Goal: Task Accomplishment & Management: Use online tool/utility

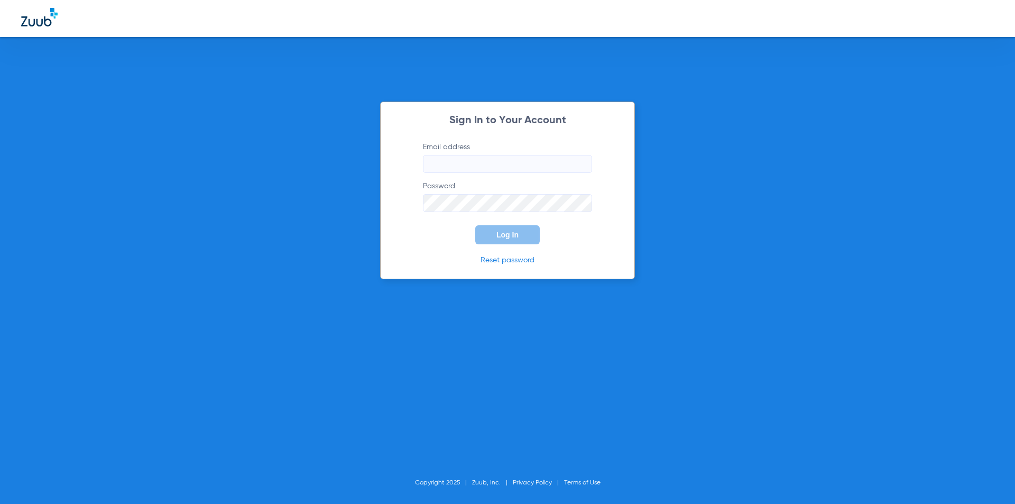
click at [454, 165] on input "Email address" at bounding box center [507, 164] width 169 height 18
paste input "[EMAIL_ADDRESS][DOMAIN_NAME]"
type input "[EMAIL_ADDRESS][DOMAIN_NAME]"
click at [494, 232] on button "Log In" at bounding box center [507, 234] width 65 height 19
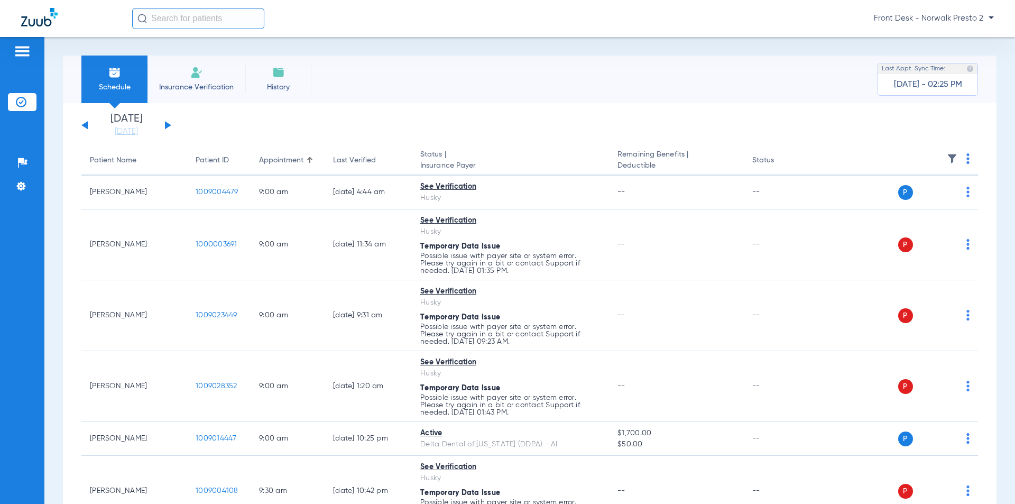
click at [164, 125] on div "[DATE] [DATE] [DATE] [DATE] [DATE] [DATE] [DATE] [DATE] [DATE] [DATE] [DATE] [D…" at bounding box center [126, 125] width 90 height 23
click at [166, 123] on button at bounding box center [168, 125] width 6 height 8
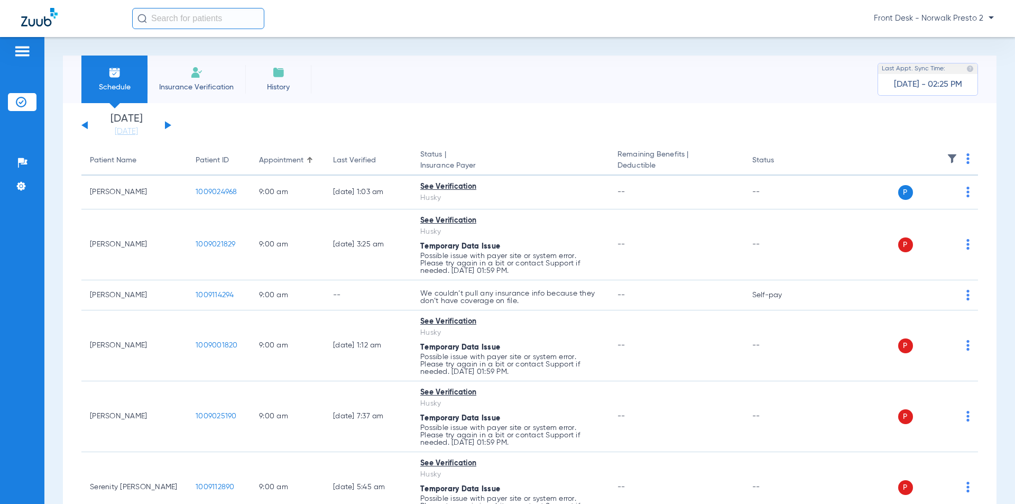
click at [967, 159] on img at bounding box center [968, 158] width 3 height 11
drag, startPoint x: 897, startPoint y: 202, endPoint x: 231, endPoint y: 8, distance: 693.5
click at [897, 201] on span "Verify All" at bounding box center [920, 200] width 66 height 7
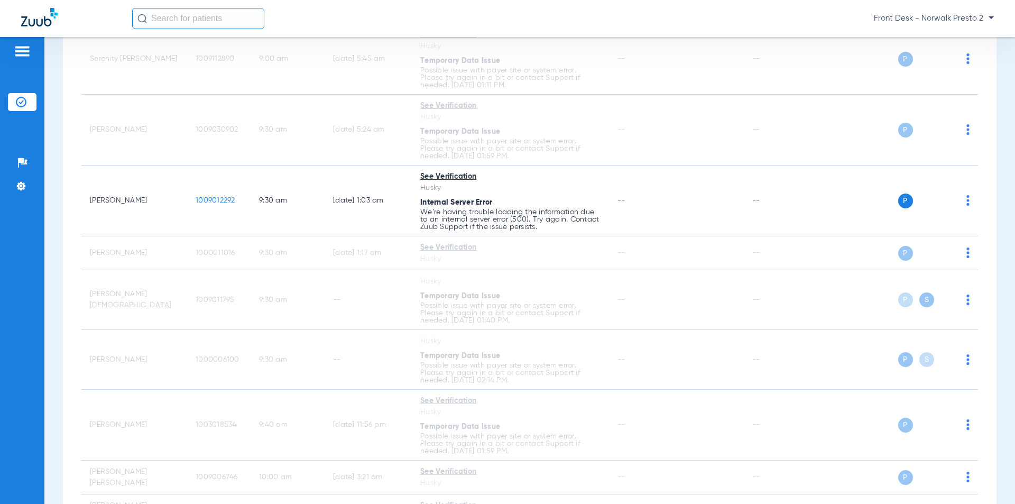
scroll to position [423, 0]
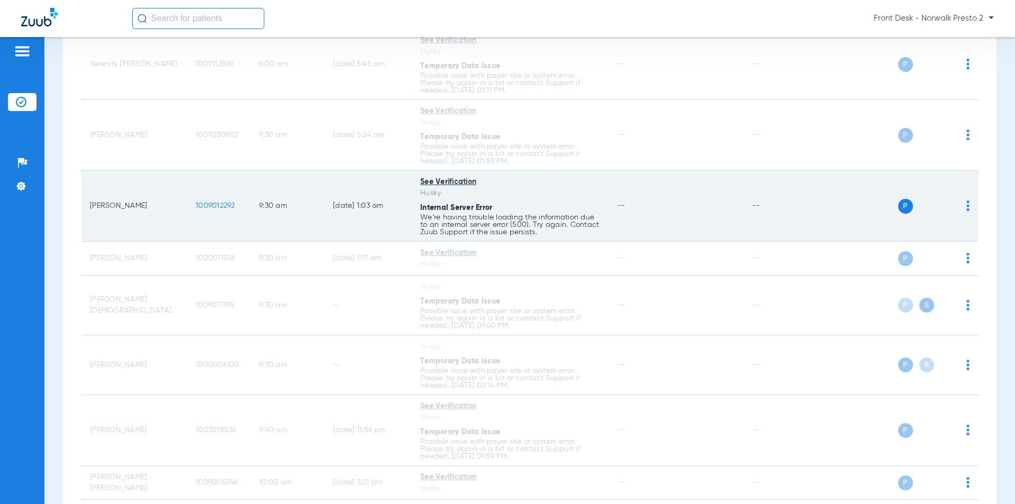
click at [219, 208] on span "1009012292" at bounding box center [216, 205] width 40 height 7
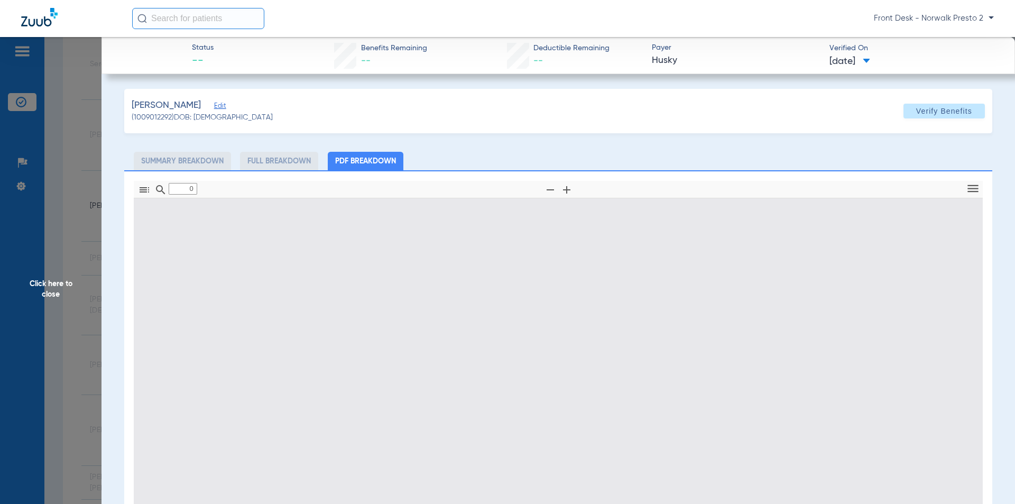
scroll to position [153, 0]
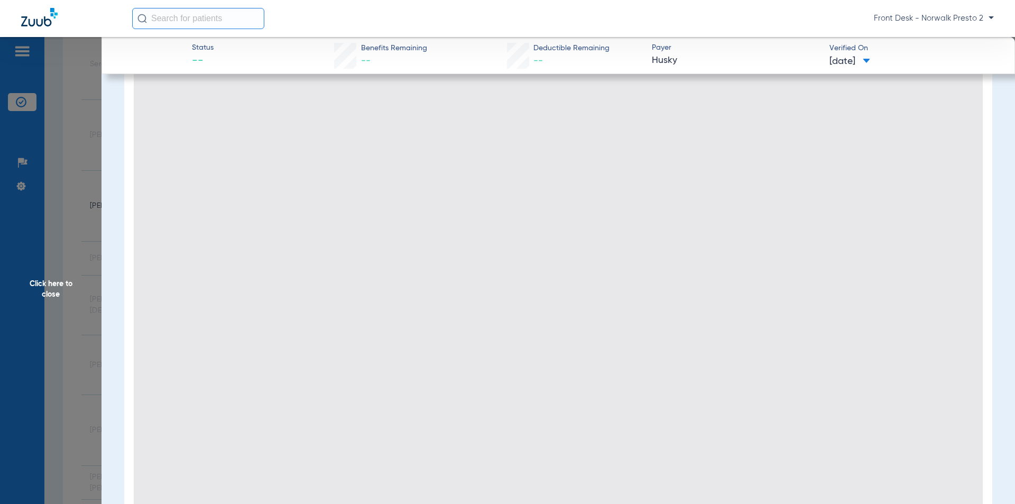
type input "1"
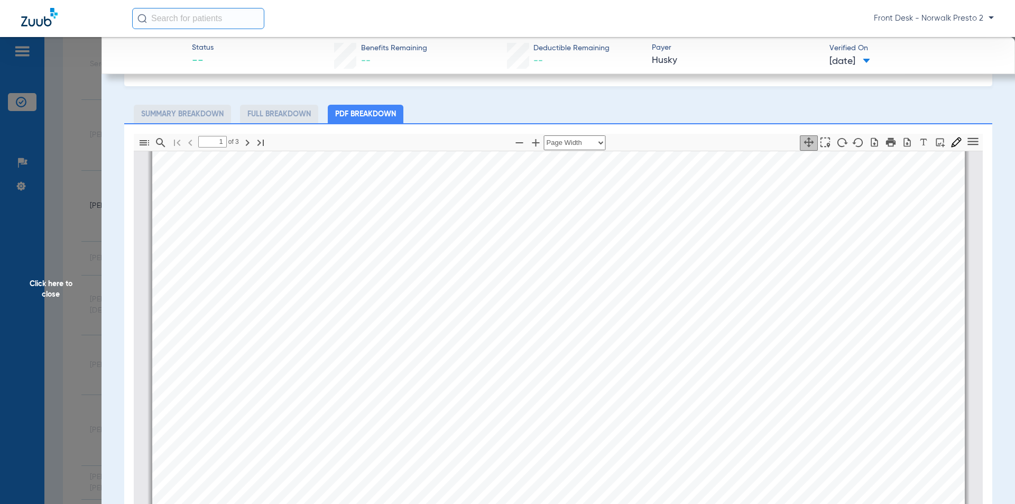
scroll to position [0, 0]
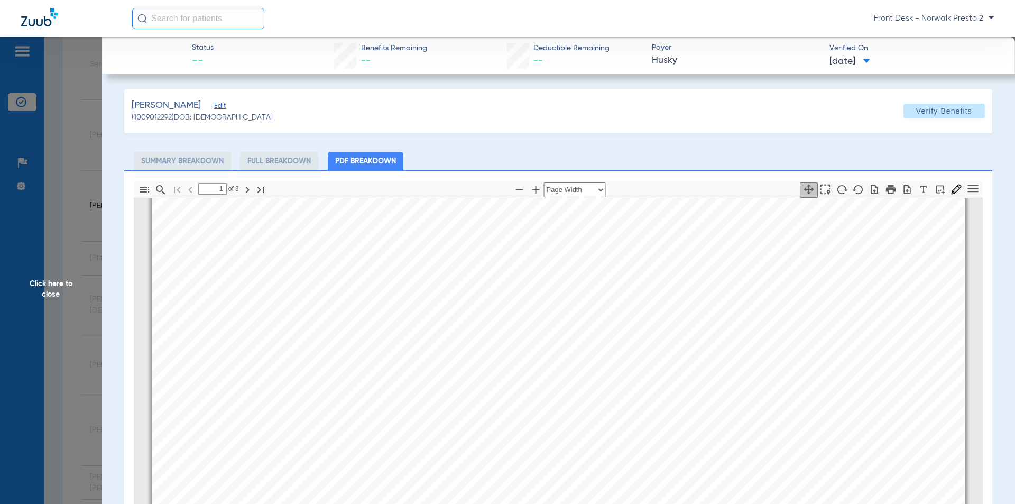
click at [86, 114] on span "Click here to close" at bounding box center [51, 289] width 102 height 504
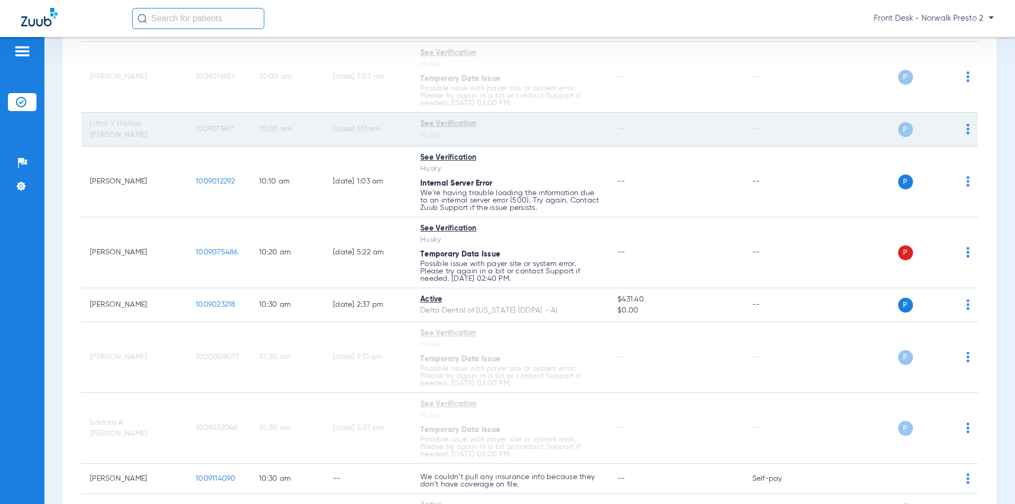
scroll to position [1005, 0]
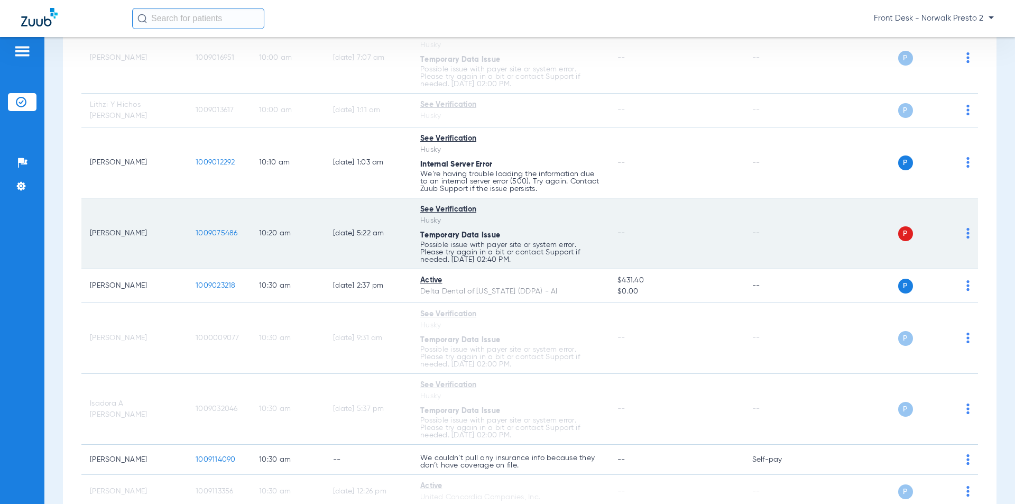
click at [212, 233] on span "1009075486" at bounding box center [217, 233] width 42 height 7
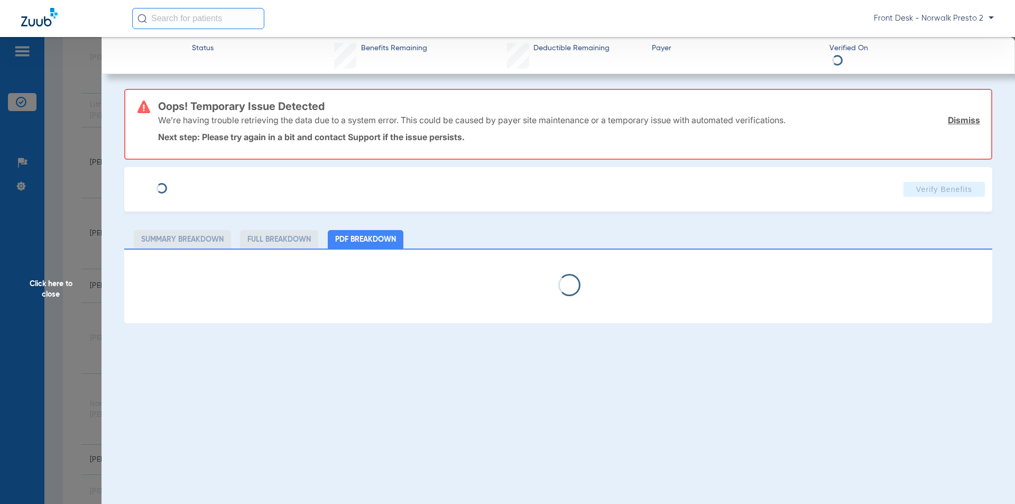
select select "page-width"
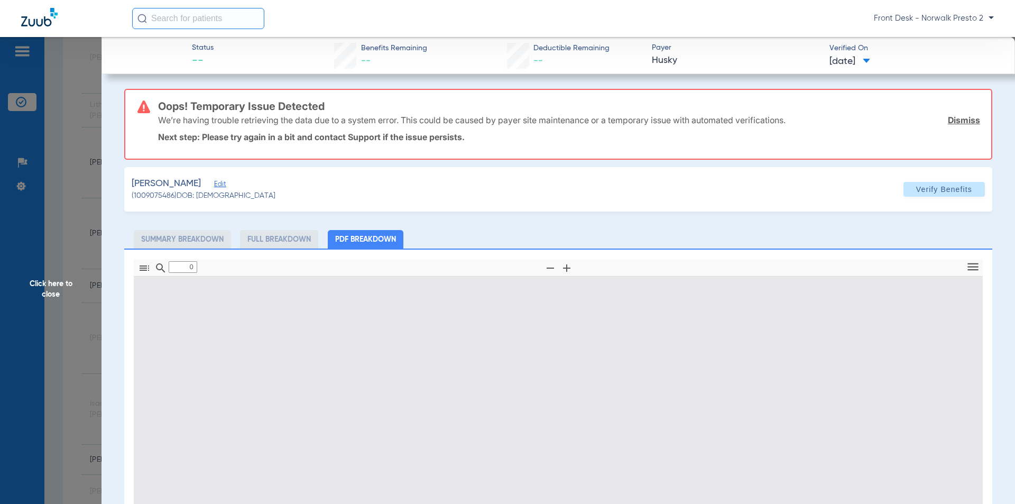
scroll to position [106, 0]
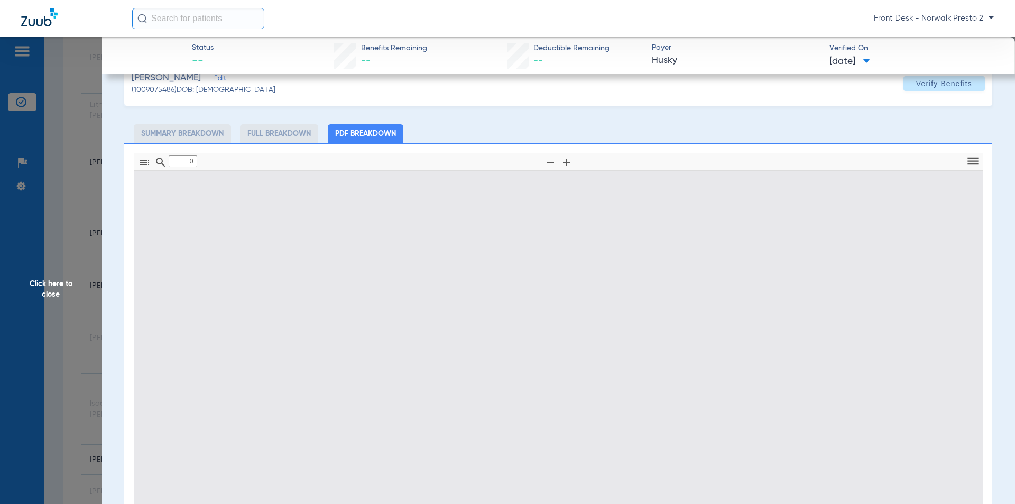
type input "1"
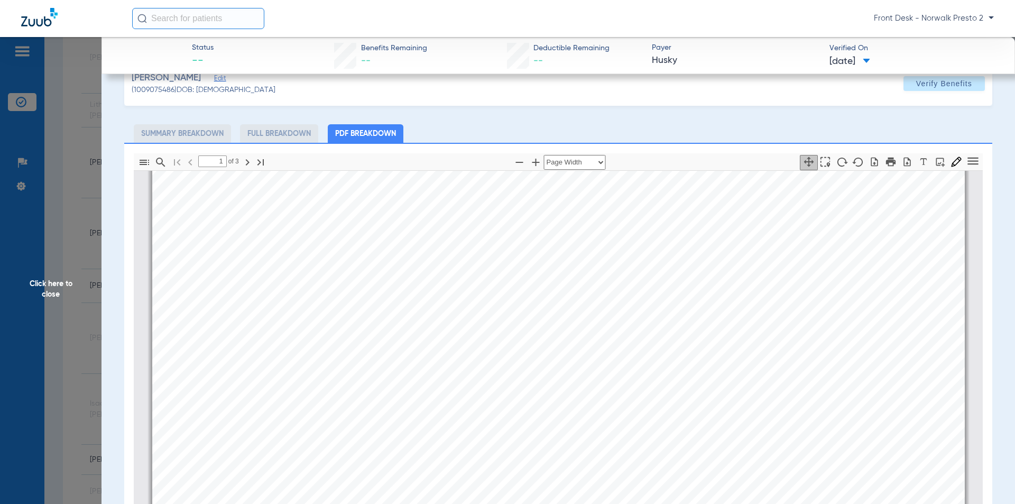
scroll to position [0, 0]
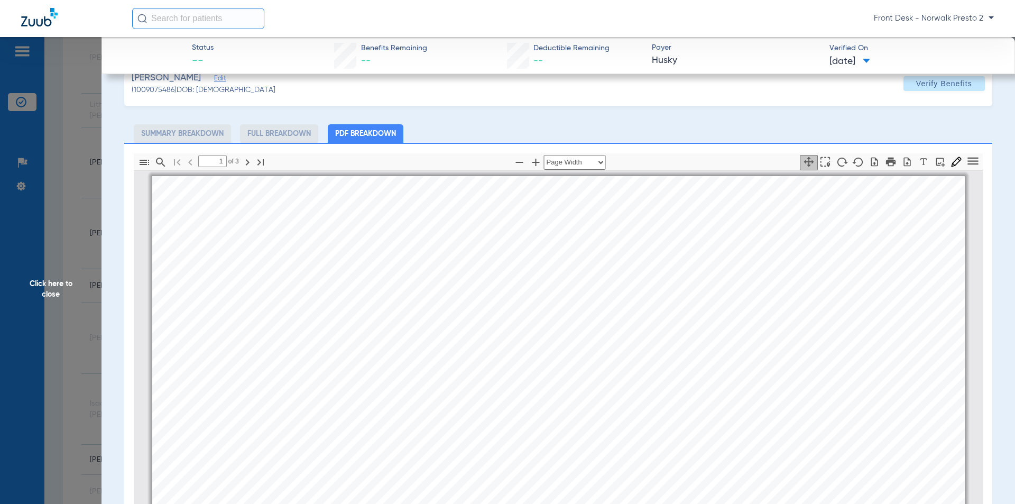
click at [58, 210] on span "Click here to close" at bounding box center [51, 289] width 102 height 504
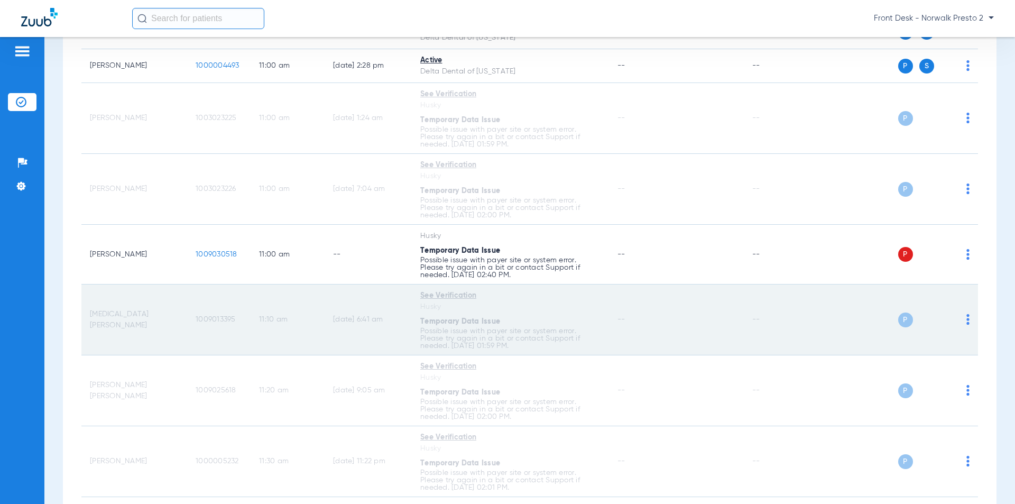
scroll to position [1641, 0]
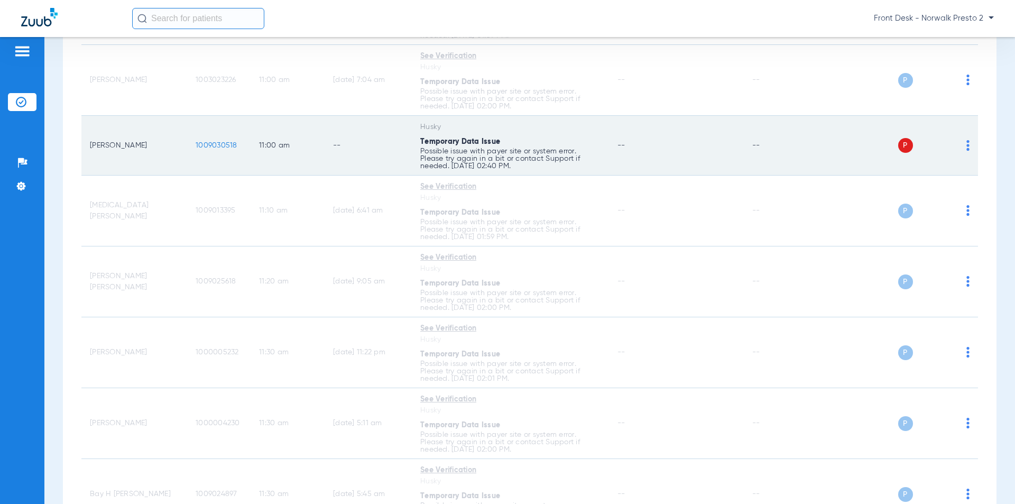
click at [214, 147] on span "1009030518" at bounding box center [217, 145] width 42 height 7
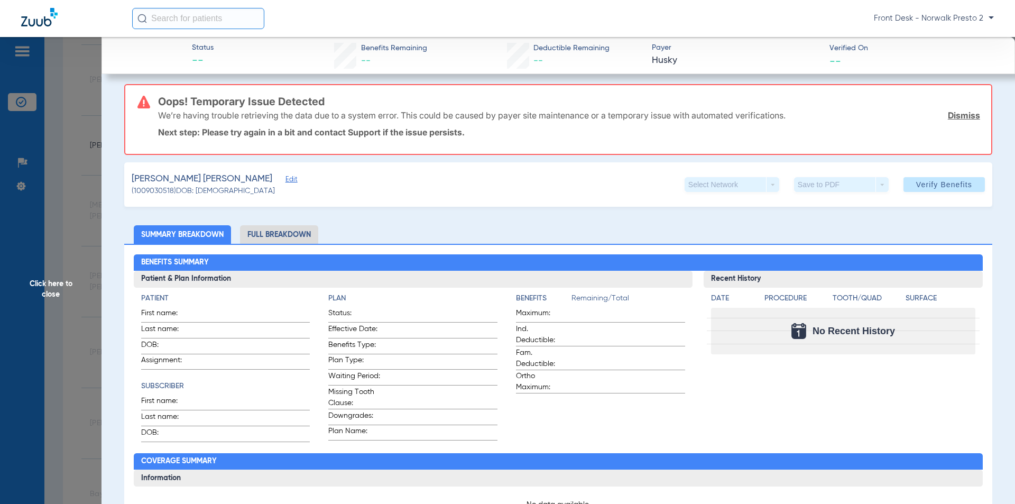
scroll to position [0, 0]
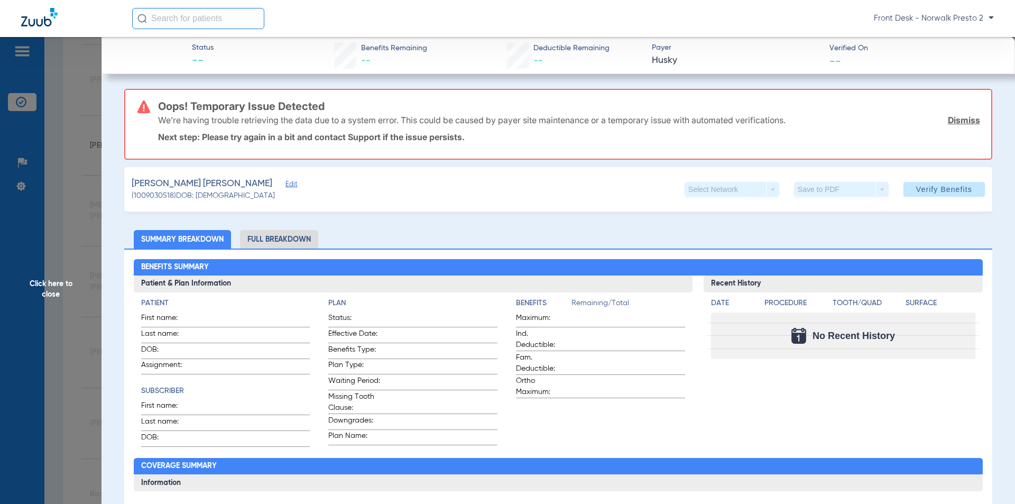
click at [285, 241] on li "Full Breakdown" at bounding box center [279, 239] width 78 height 19
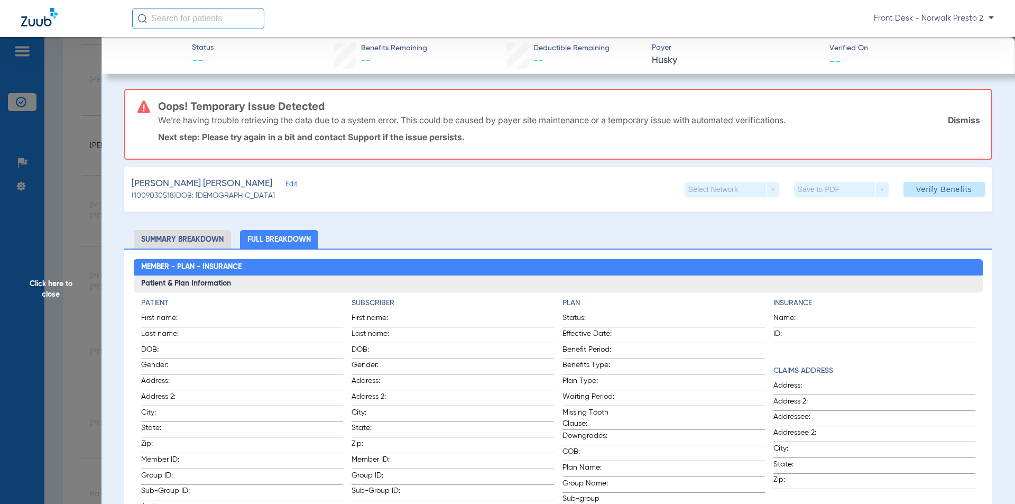
click at [45, 289] on span "Click here to close" at bounding box center [51, 289] width 102 height 504
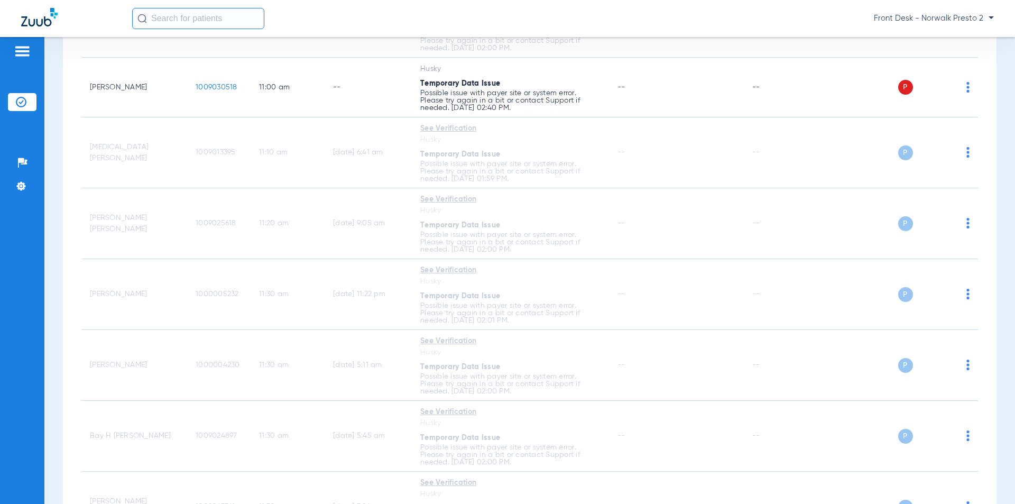
scroll to position [1710, 0]
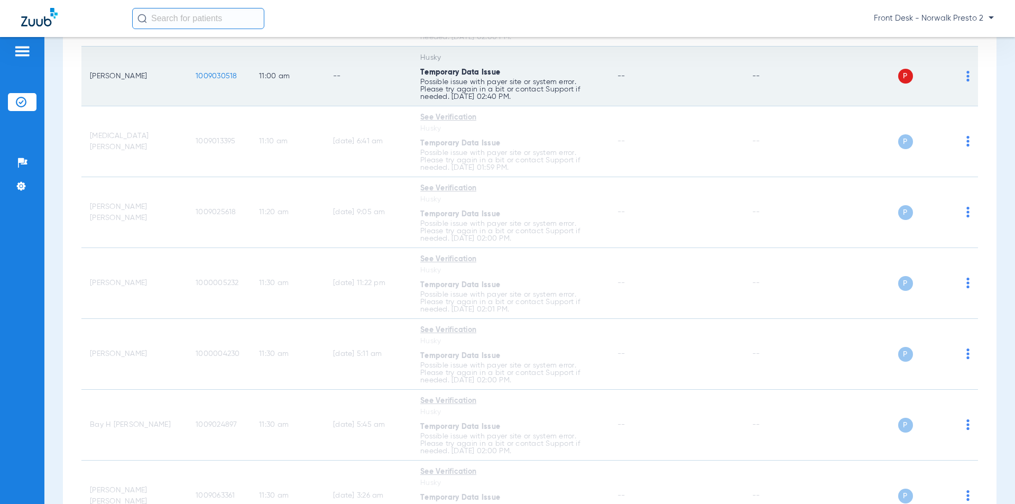
click at [209, 78] on span "1009030518" at bounding box center [217, 75] width 42 height 7
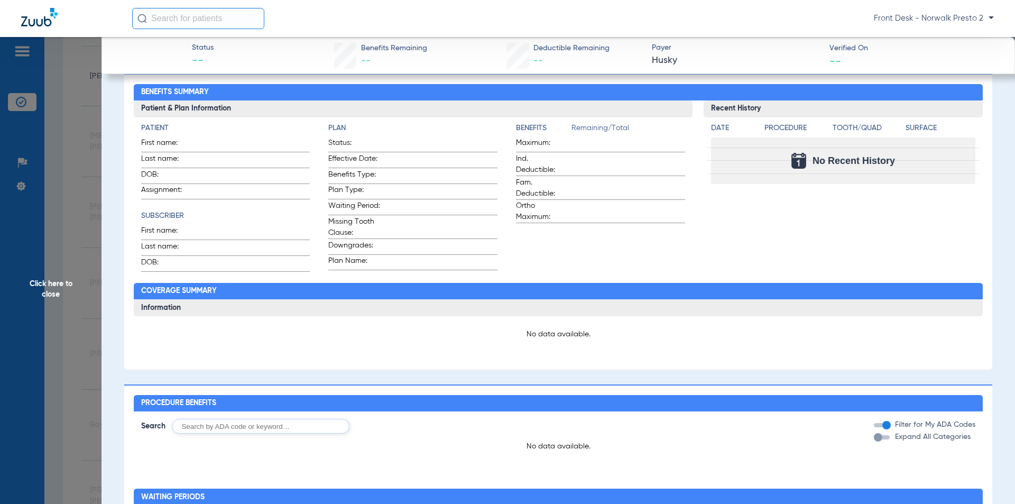
scroll to position [106, 0]
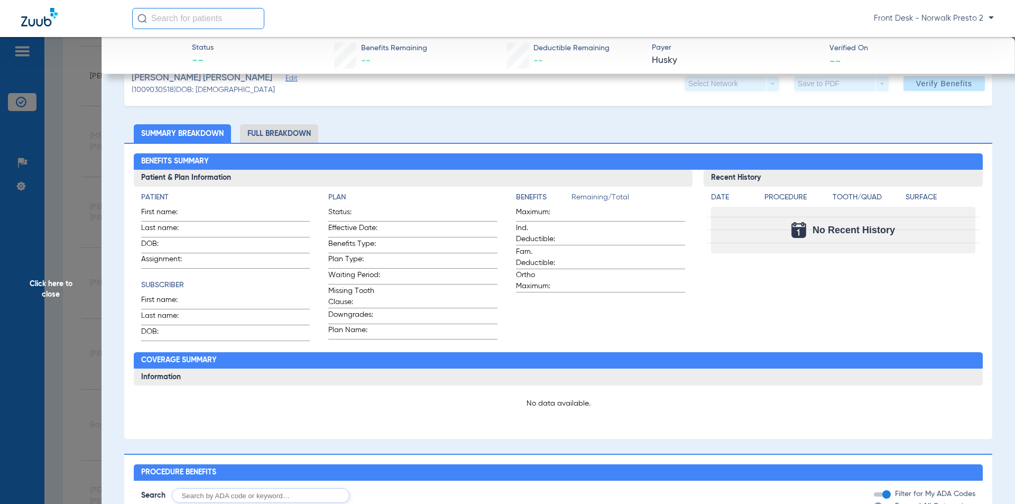
click at [34, 296] on span "Click here to close" at bounding box center [51, 289] width 102 height 504
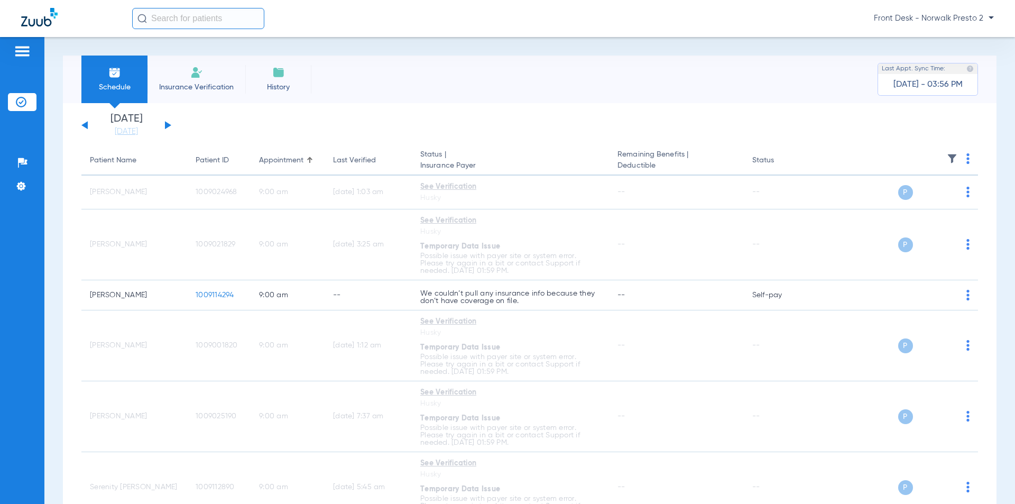
scroll to position [0, 0]
